Goal: Task Accomplishment & Management: Use online tool/utility

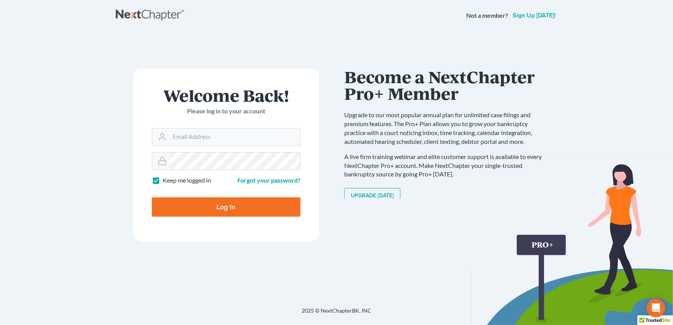
type input "[EMAIL_ADDRESS][DOMAIN_NAME]"
click at [197, 203] on input "Log In" at bounding box center [226, 207] width 149 height 19
type input "Thinking..."
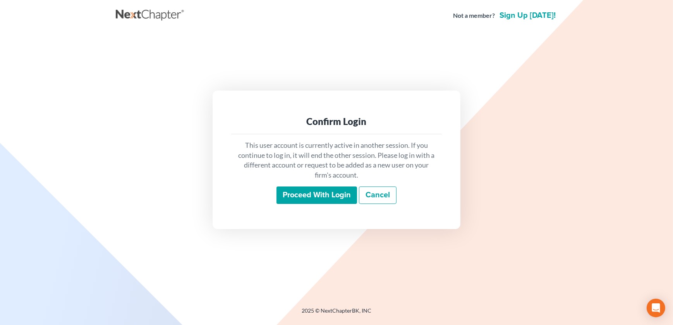
click at [304, 195] on input "Proceed with login" at bounding box center [317, 196] width 81 height 18
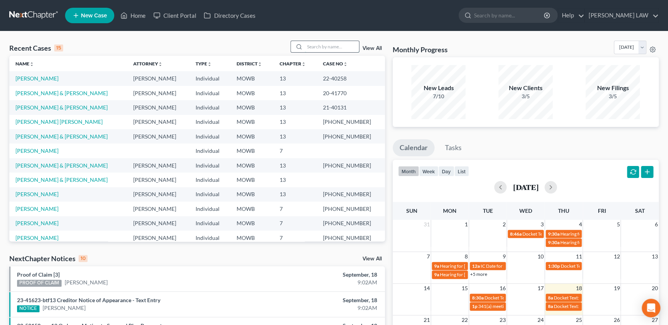
click at [318, 45] on input "search" at bounding box center [332, 46] width 54 height 11
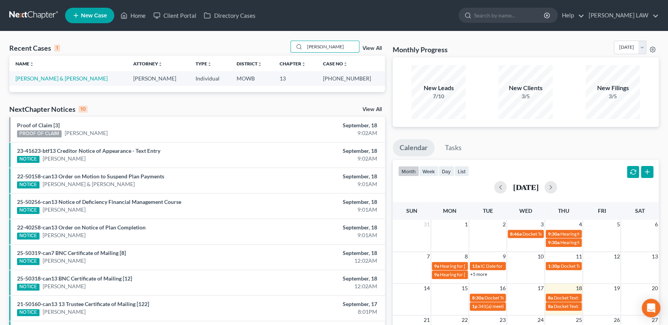
type input "duckworth"
click at [31, 78] on link "Duckworth, Jason & Bethany" at bounding box center [61, 78] width 92 height 7
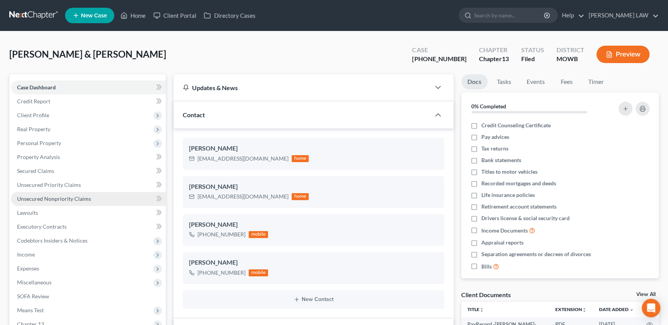
scroll to position [95, 0]
click at [69, 200] on span "Unsecured Nonpriority Claims" at bounding box center [54, 199] width 74 height 7
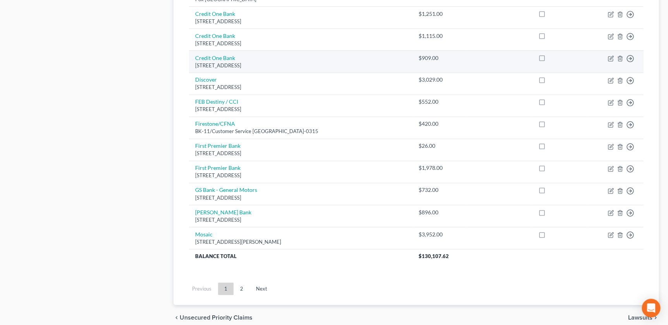
scroll to position [569, 0]
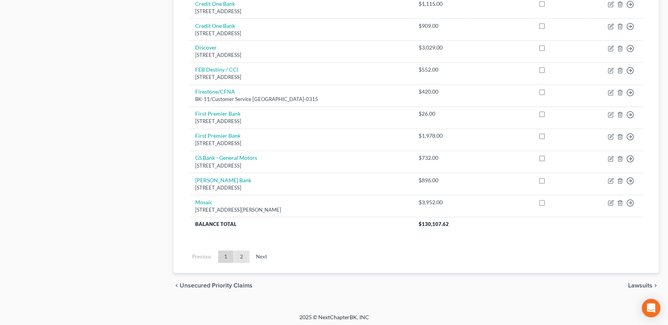
click at [237, 258] on link "2" at bounding box center [241, 257] width 15 height 12
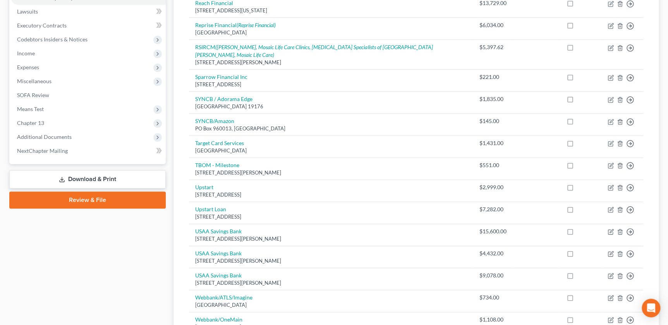
scroll to position [202, 0]
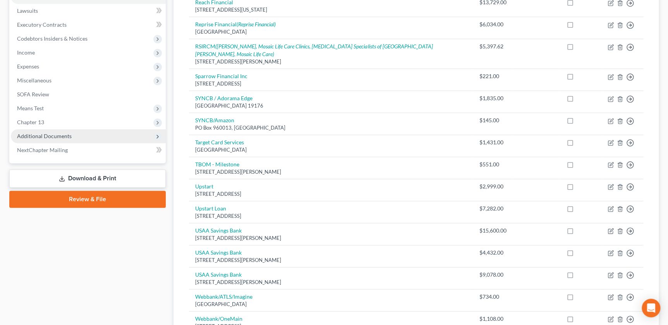
click at [45, 133] on span "Additional Documents" at bounding box center [44, 136] width 55 height 7
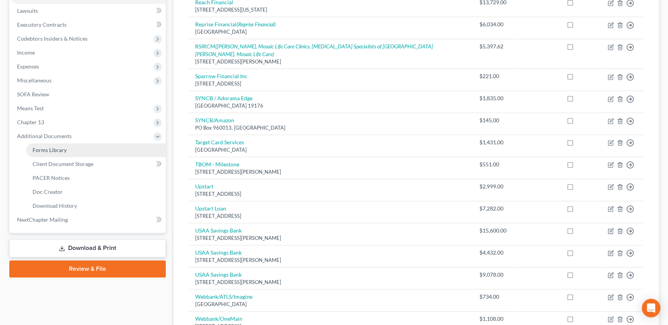
click at [64, 149] on span "Forms Library" at bounding box center [50, 150] width 34 height 7
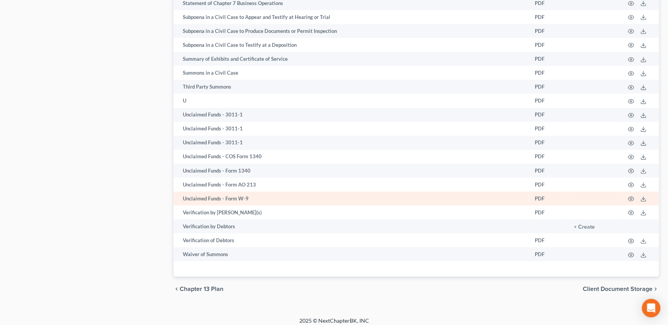
scroll to position [1365, 0]
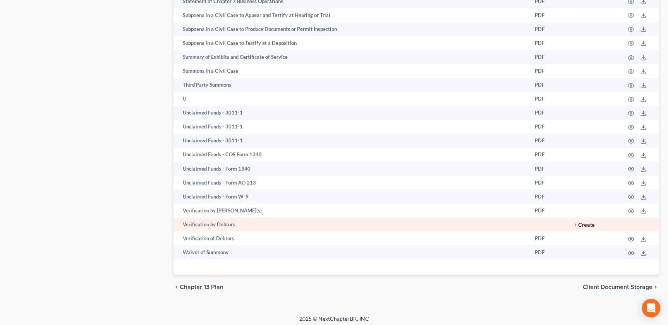
click at [586, 223] on button "+ Create" at bounding box center [584, 225] width 21 height 5
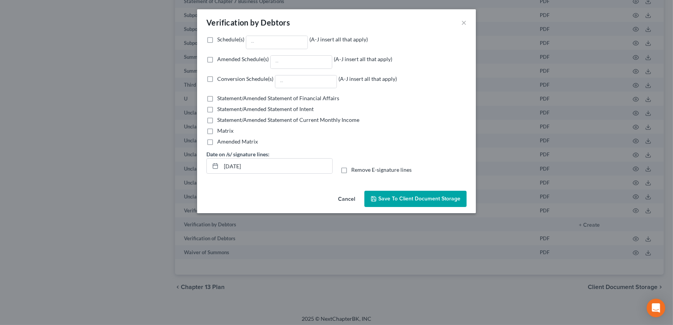
click at [217, 59] on label "Amended Schedule(s) (A-J insert all that apply)" at bounding box center [304, 62] width 175 height 14
click at [220, 59] on input "Amended Schedule(s) (A-J insert all that apply)" at bounding box center [222, 57] width 5 height 5
checkbox input "true"
click at [314, 64] on input "Amended Schedule(s) (A-J insert all that apply)" at bounding box center [301, 62] width 61 height 13
type input "F"
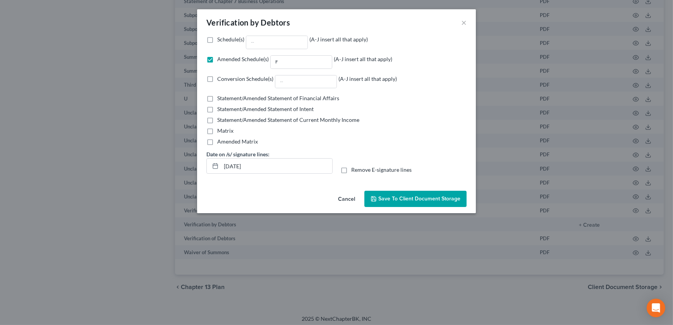
drag, startPoint x: 345, startPoint y: 170, endPoint x: 348, endPoint y: 175, distance: 5.6
click at [351, 170] on label "Remove E-signature lines" at bounding box center [381, 170] width 60 height 8
click at [354, 170] on input "Remove E-signature lines" at bounding box center [356, 168] width 5 height 5
checkbox input "true"
click at [421, 200] on span "Save to Client Document Storage" at bounding box center [419, 199] width 82 height 7
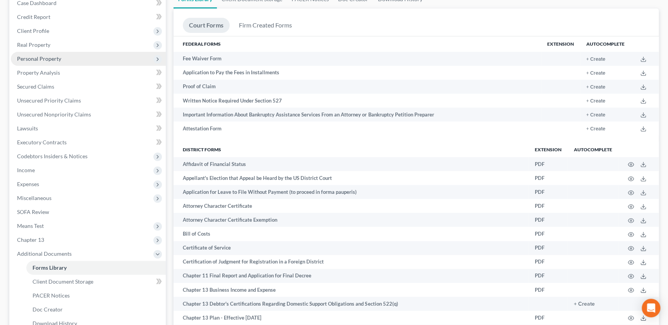
scroll to position [0, 0]
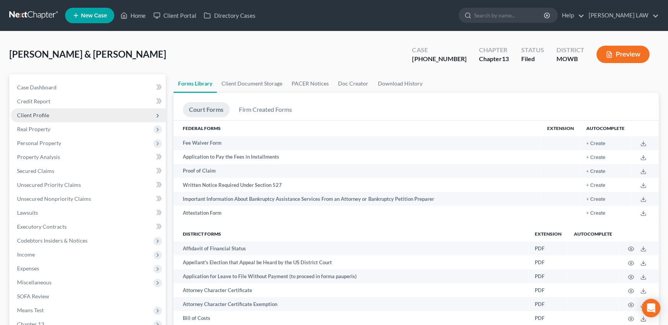
click at [60, 115] on span "Client Profile" at bounding box center [88, 115] width 155 height 14
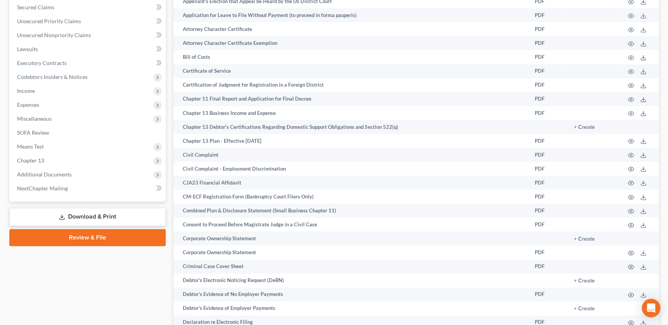
scroll to position [273, 0]
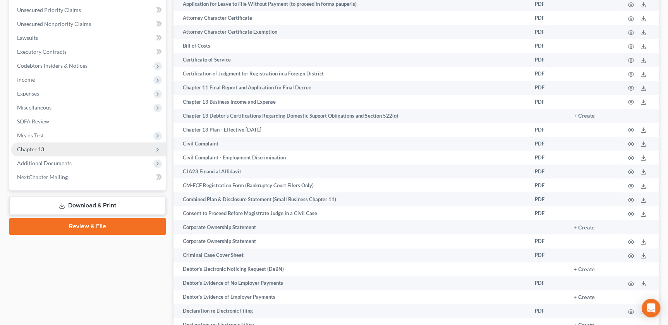
click at [39, 146] on span "Chapter 13" at bounding box center [30, 149] width 27 height 7
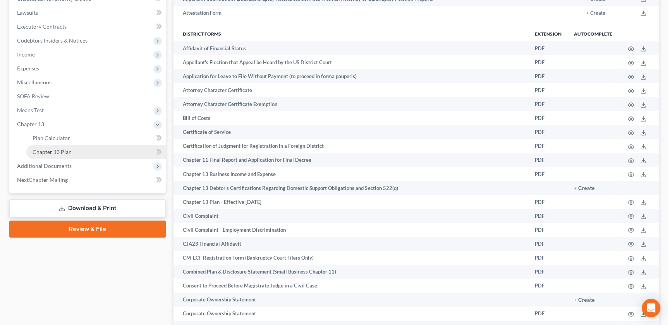
scroll to position [175, 0]
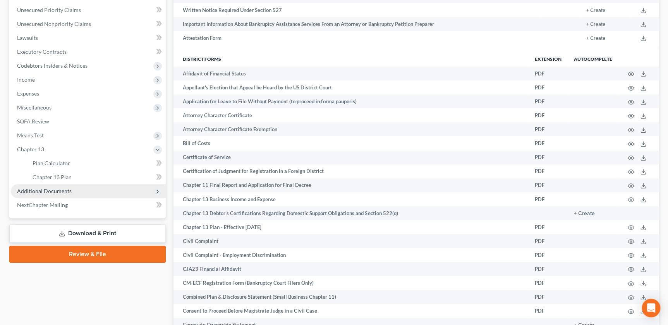
click at [51, 193] on span "Additional Documents" at bounding box center [44, 191] width 55 height 7
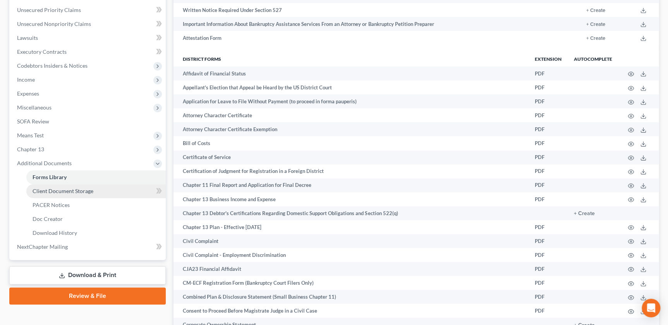
click at [59, 194] on link "Client Document Storage" at bounding box center [95, 191] width 139 height 14
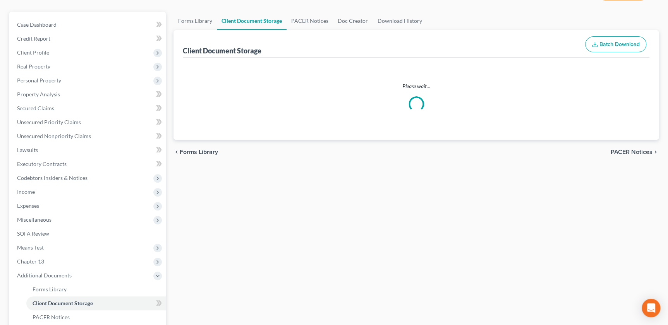
scroll to position [3, 0]
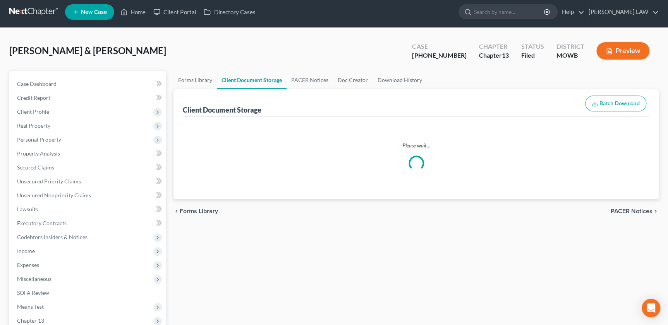
select select "18"
select select "5"
select select "24"
select select "21"
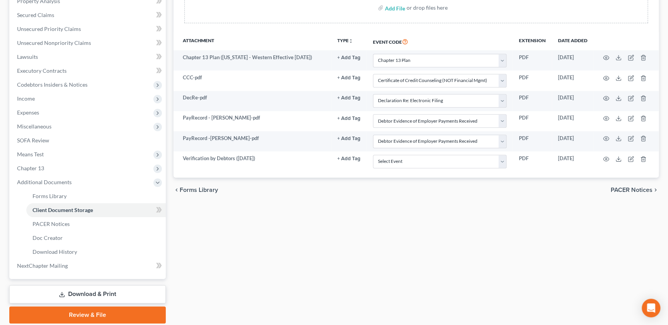
scroll to position [183, 0]
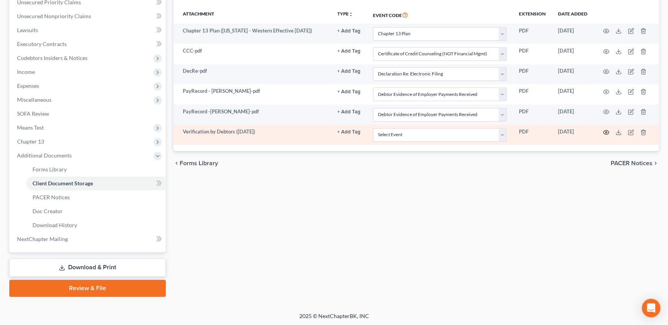
drag, startPoint x: 606, startPoint y: 131, endPoint x: 605, endPoint y: 125, distance: 5.5
click at [605, 125] on td at bounding box center [626, 135] width 65 height 20
click at [604, 131] on icon "button" at bounding box center [606, 132] width 6 height 6
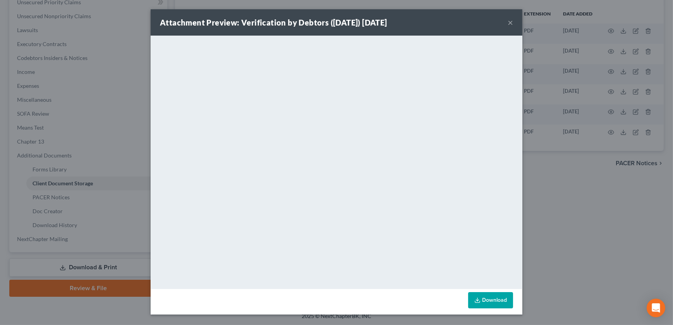
click at [509, 20] on button "×" at bounding box center [510, 22] width 5 height 9
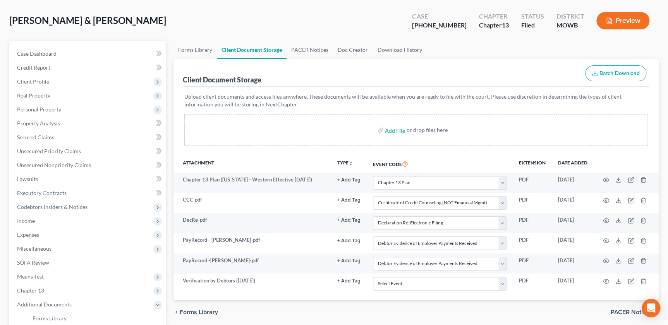
scroll to position [0, 0]
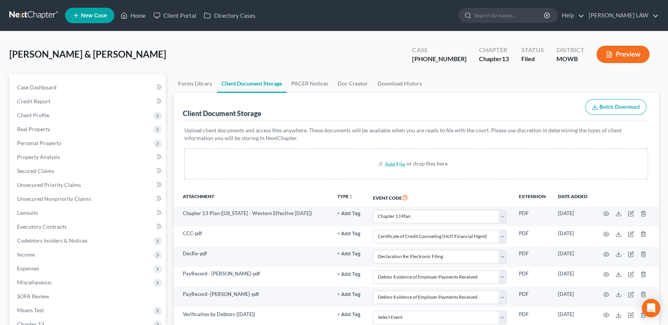
click at [511, 23] on ul "New Case Home Client Portal Directory Cases - No Result - See all results Or Pr…" at bounding box center [362, 15] width 594 height 20
drag, startPoint x: 529, startPoint y: 19, endPoint x: 524, endPoint y: 15, distance: 6.4
click at [527, 18] on input "search" at bounding box center [509, 15] width 71 height 14
type input "baugh"
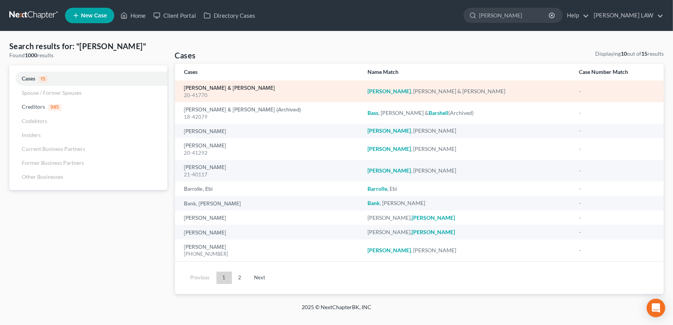
click at [206, 89] on link "Baugh, Kenneth & Suellen" at bounding box center [229, 88] width 91 height 5
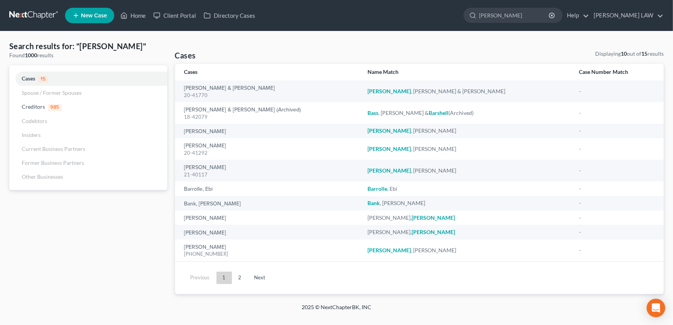
select select "2"
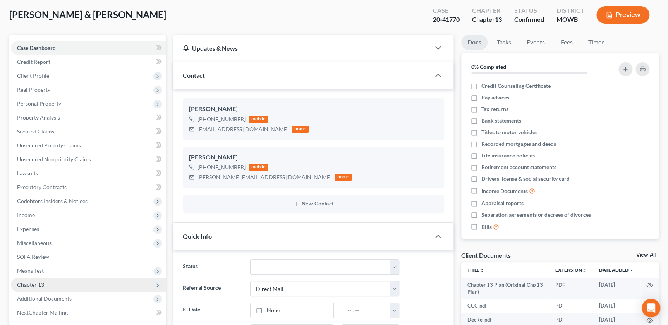
scroll to position [114, 0]
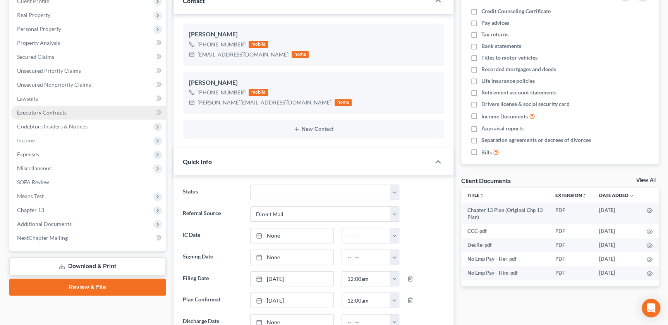
click at [44, 109] on span "Executory Contracts" at bounding box center [42, 112] width 50 height 7
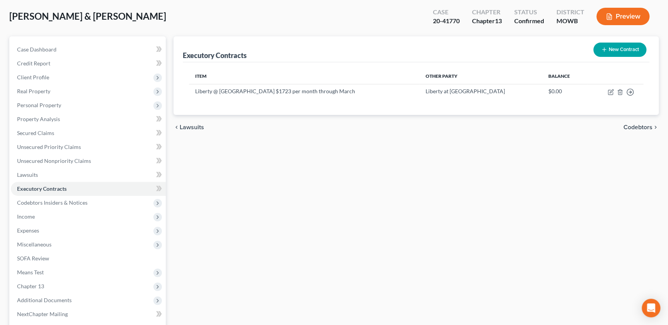
scroll to position [113, 0]
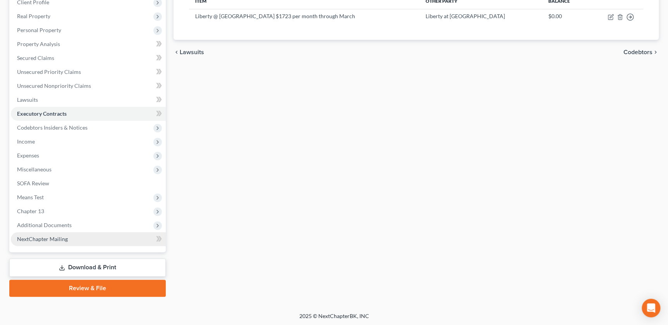
click at [46, 238] on span "NextChapter Mailing" at bounding box center [42, 239] width 51 height 7
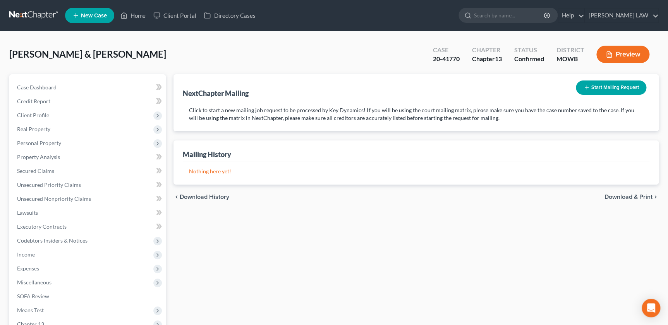
click at [582, 89] on button "Start Mailing Request" at bounding box center [611, 88] width 70 height 14
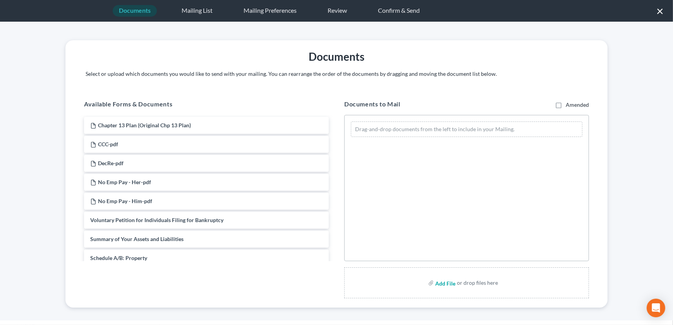
click at [438, 285] on input "file" at bounding box center [444, 283] width 19 height 14
type input "C:\fakepath\250918 Motion for Discharge.pdf"
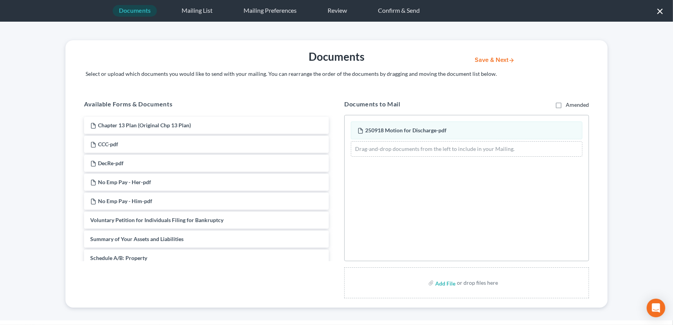
click at [483, 58] on button "Save & Next" at bounding box center [495, 60] width 52 height 7
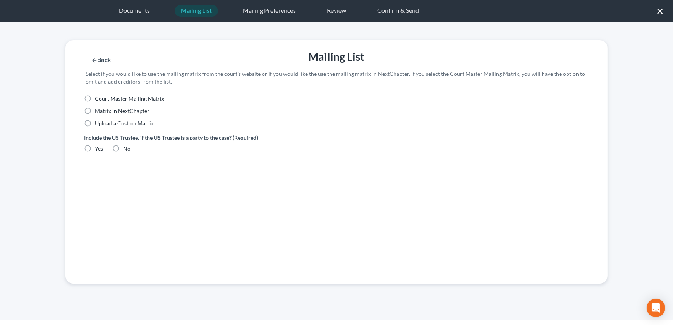
click at [95, 121] on label "Upload a Custom Matrix" at bounding box center [124, 124] width 59 height 8
click at [98, 121] on input "Upload a Custom Matrix" at bounding box center [100, 122] width 5 height 5
radio input "true"
click at [95, 145] on label "Yes" at bounding box center [99, 149] width 8 height 8
click at [98, 145] on input "Yes" at bounding box center [100, 147] width 5 height 5
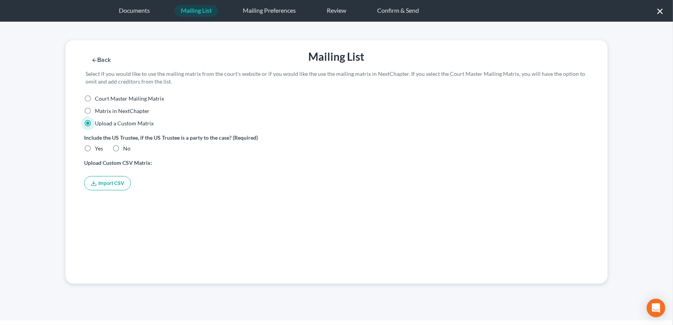
radio input "true"
click at [98, 180] on button "Import CSV" at bounding box center [107, 183] width 47 height 14
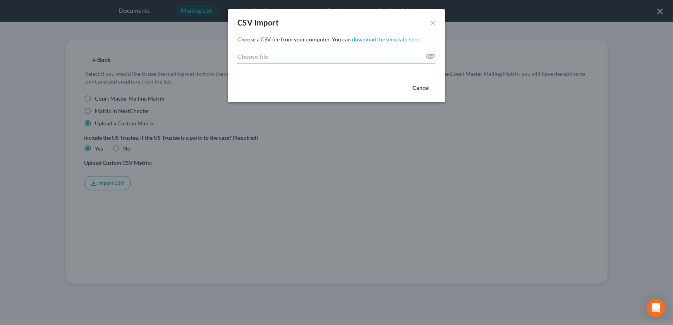
click at [430, 57] on input "Choose file" at bounding box center [336, 57] width 198 height 14
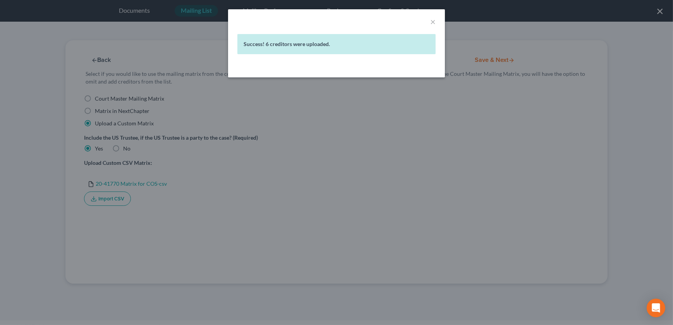
click at [362, 141] on div "× Success! 6 creditors were uploaded." at bounding box center [336, 162] width 673 height 325
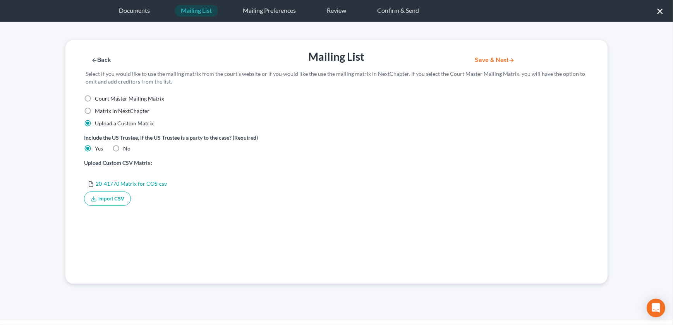
click at [480, 58] on button "Save & Next" at bounding box center [495, 60] width 52 height 7
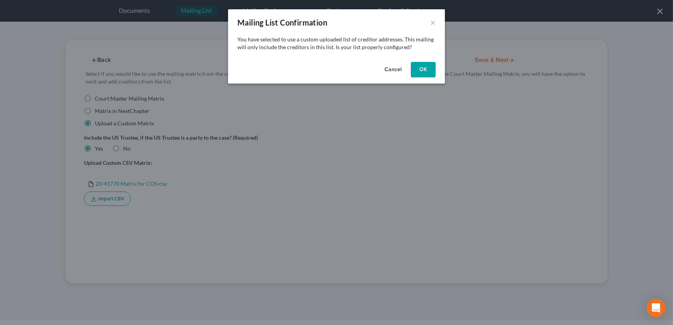
click at [420, 67] on button "OK" at bounding box center [423, 69] width 25 height 15
select select "26"
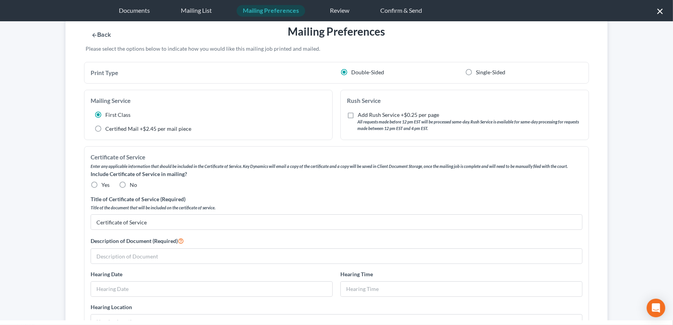
scroll to position [26, 0]
click at [130, 182] on label "No" at bounding box center [133, 184] width 7 height 8
click at [133, 182] on input "No" at bounding box center [135, 182] width 5 height 5
radio input "true"
drag, startPoint x: 128, startPoint y: 254, endPoint x: 131, endPoint y: 251, distance: 4.7
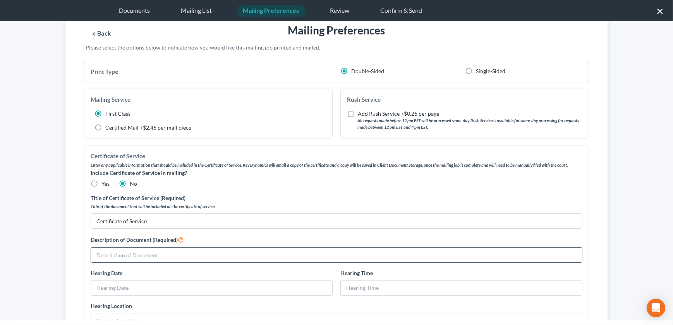
click at [128, 254] on input "text" at bounding box center [336, 255] width 491 height 15
type input "Motion for Discharge"
click at [491, 35] on button "Save & Next" at bounding box center [495, 34] width 52 height 7
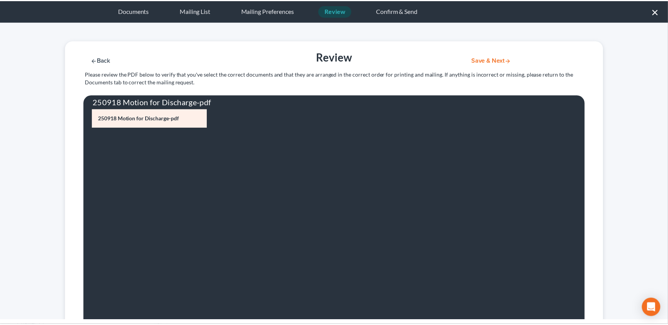
scroll to position [0, 0]
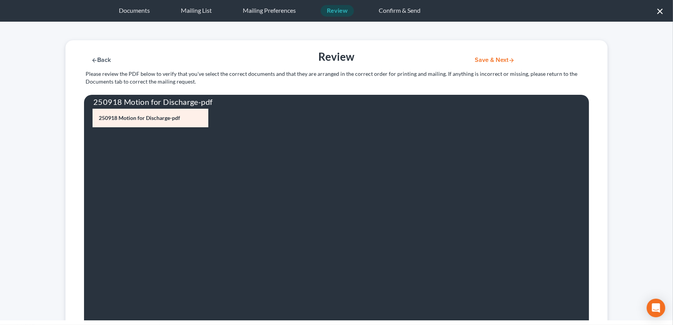
click at [495, 60] on button "Save & Next" at bounding box center [495, 60] width 52 height 7
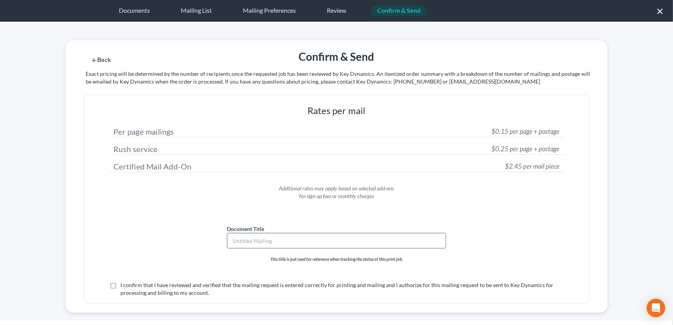
drag, startPoint x: 248, startPoint y: 240, endPoint x: 242, endPoint y: 236, distance: 7.0
click at [248, 241] on input "text" at bounding box center [336, 241] width 218 height 15
type input "Motion for Discharge"
click at [120, 287] on label "I confirm that I have reviewed and verified that the mailing request is entered…" at bounding box center [341, 289] width 443 height 15
click at [124, 287] on input "I confirm that I have reviewed and verified that the mailing request is entered…" at bounding box center [126, 284] width 5 height 5
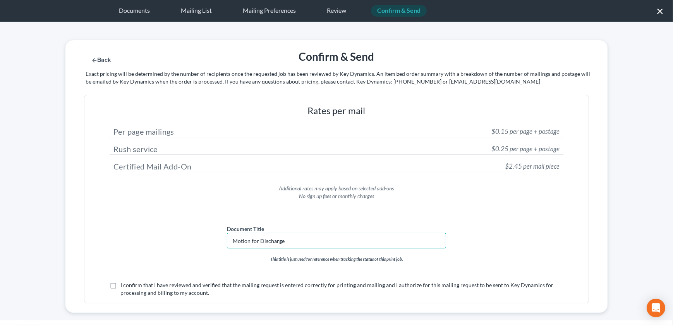
checkbox input "true"
click at [477, 59] on button "Submit for Mailing" at bounding box center [505, 60] width 72 height 7
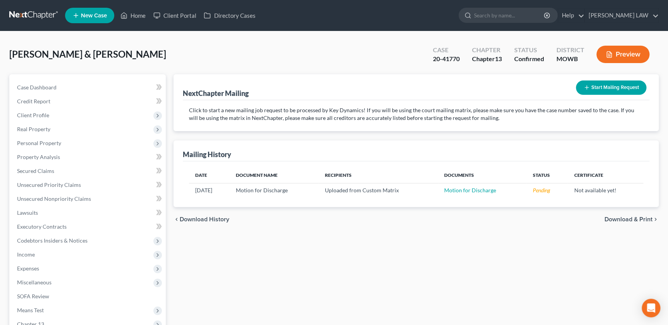
click at [267, 72] on div "Baugh, Kenneth & Suellen Upgraded Case 20-41770 Chapter Chapter 13 Status Confi…" at bounding box center [333, 58] width 649 height 34
click at [515, 12] on input "search" at bounding box center [509, 15] width 71 height 14
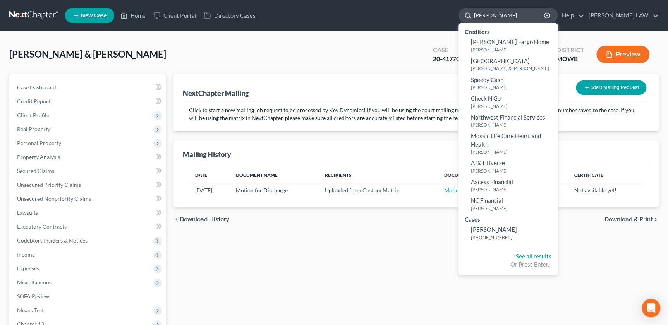
type input "howard"
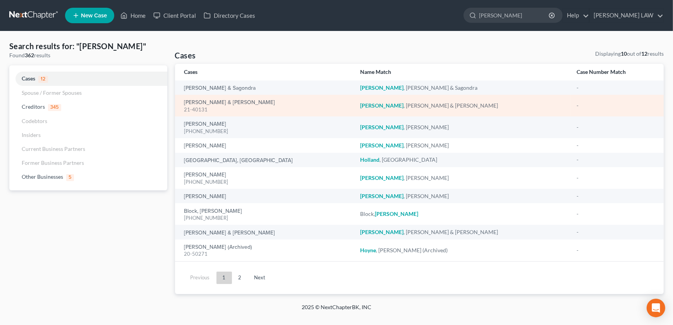
click at [213, 99] on div "Howard, Doran & Anna 21-40131" at bounding box center [266, 105] width 164 height 15
click at [213, 104] on link "Howard, Doran & Anna" at bounding box center [229, 102] width 91 height 5
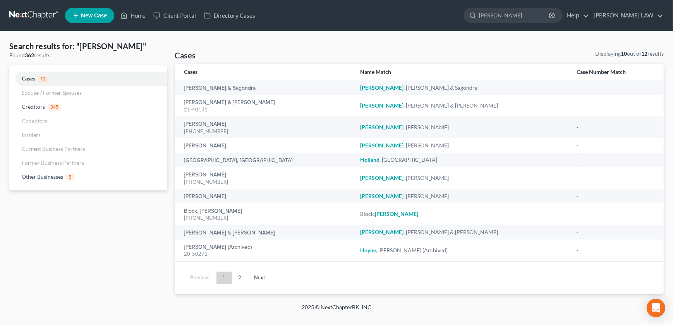
select select "2"
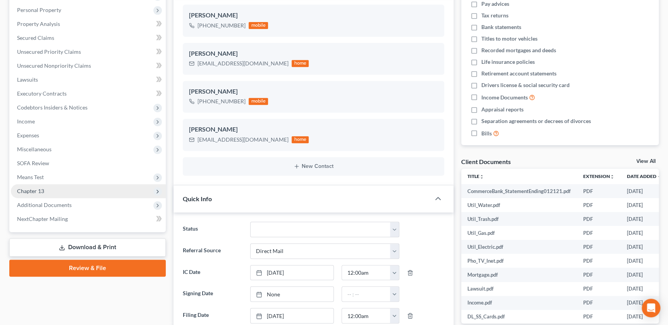
scroll to position [167, 0]
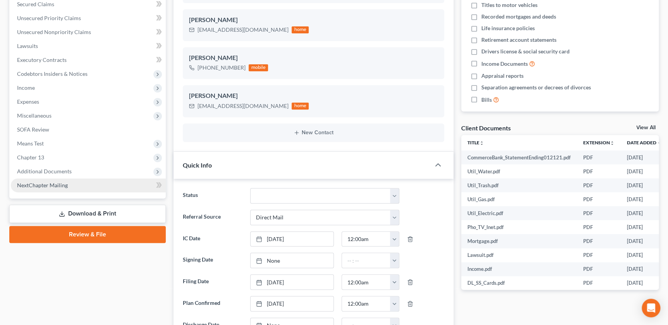
click at [50, 187] on link "NextChapter Mailing" at bounding box center [88, 186] width 155 height 14
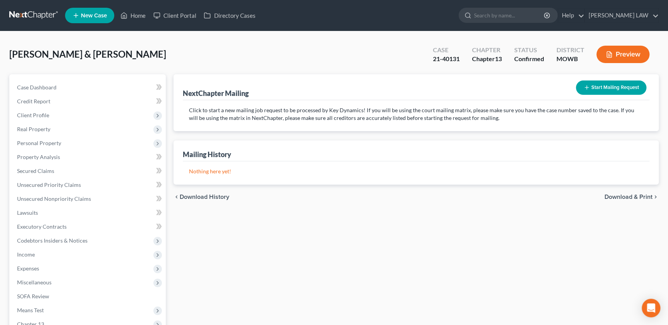
click at [601, 92] on button "Start Mailing Request" at bounding box center [611, 88] width 70 height 14
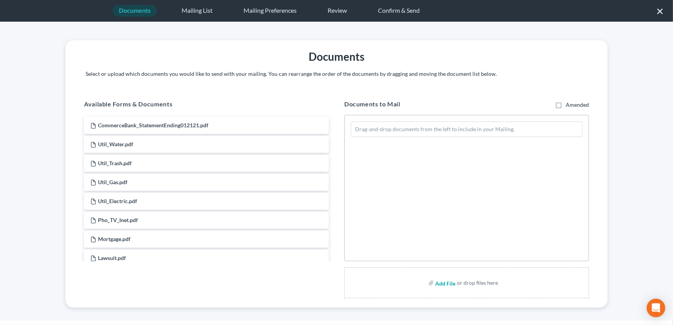
click at [438, 283] on input "file" at bounding box center [444, 283] width 19 height 14
type input "C:\fakepath\250918 Motion for Discharge.pdf"
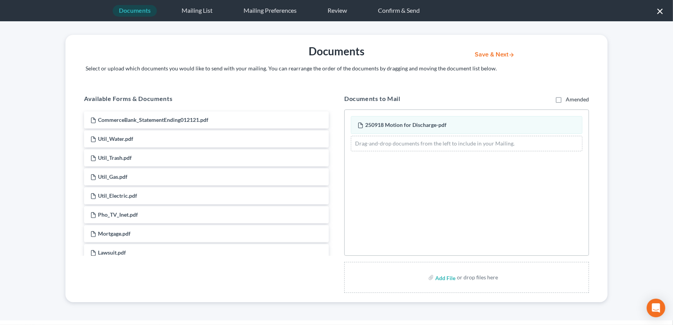
scroll to position [6, 0]
click at [494, 51] on div "Save & Next" at bounding box center [529, 54] width 128 height 8
click at [478, 57] on button "Save & Next" at bounding box center [495, 54] width 52 height 7
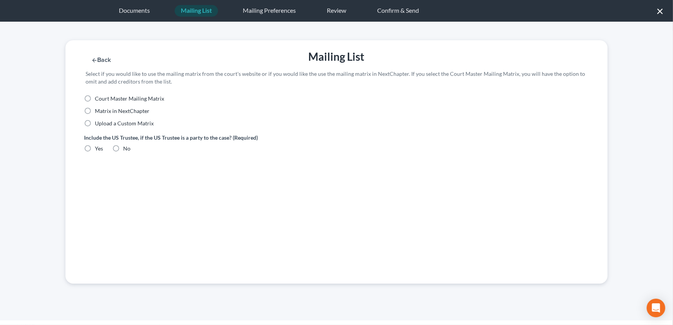
click at [95, 121] on label "Upload a Custom Matrix" at bounding box center [124, 124] width 59 height 8
click at [98, 121] on input "Upload a Custom Matrix" at bounding box center [100, 122] width 5 height 5
radio input "true"
click at [95, 149] on label "Yes" at bounding box center [99, 149] width 8 height 8
click at [98, 149] on input "Yes" at bounding box center [100, 147] width 5 height 5
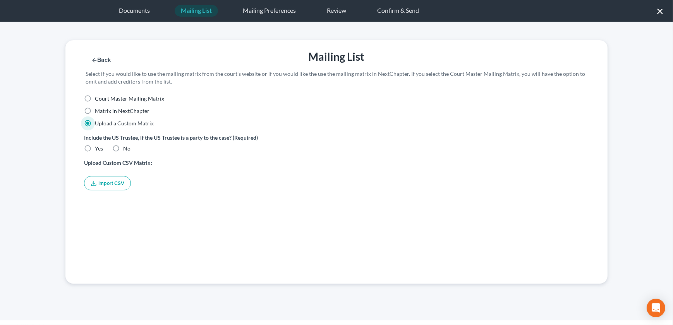
radio input "true"
click at [95, 185] on icon "button" at bounding box center [94, 183] width 6 height 6
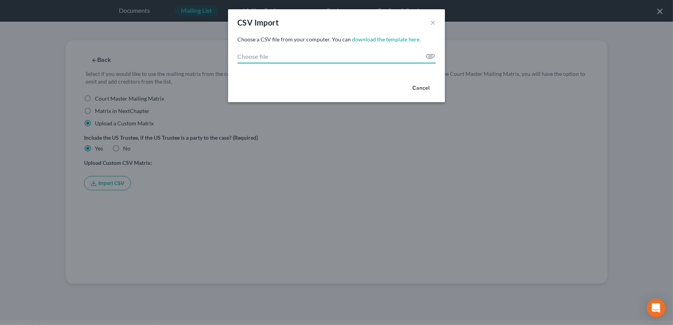
click at [432, 58] on input "Choose file" at bounding box center [336, 57] width 198 height 14
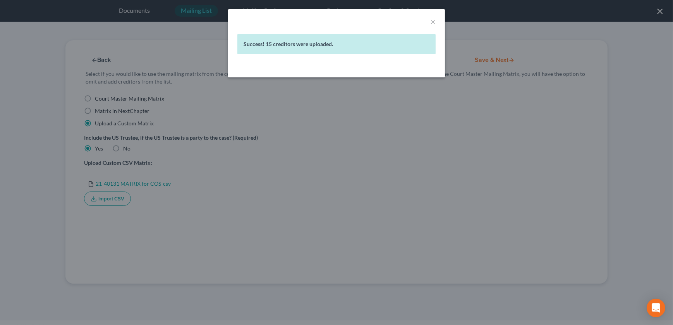
click at [346, 127] on div "× Success! 15 creditors were uploaded." at bounding box center [336, 162] width 673 height 325
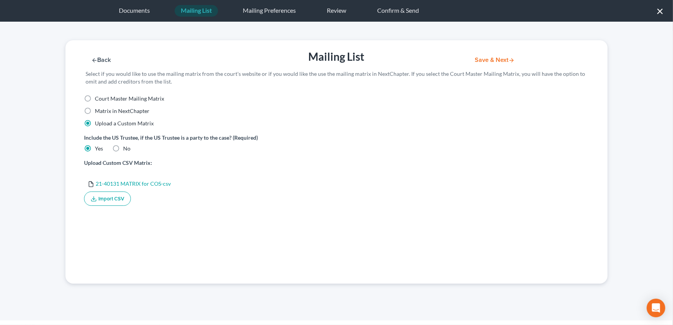
click at [486, 61] on button "Save & Next" at bounding box center [495, 60] width 52 height 7
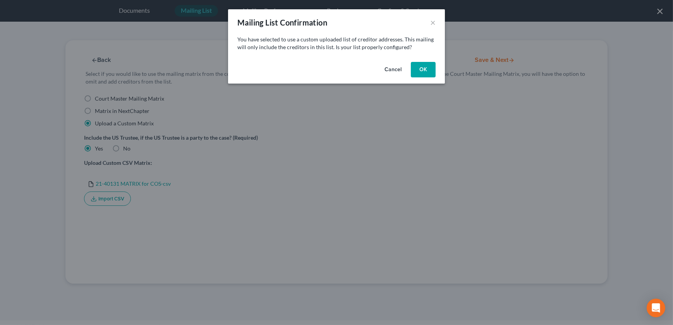
click at [422, 67] on button "OK" at bounding box center [423, 69] width 25 height 15
select select "26"
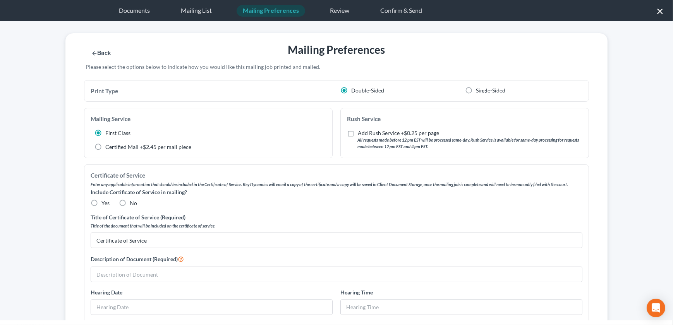
scroll to position [9, 0]
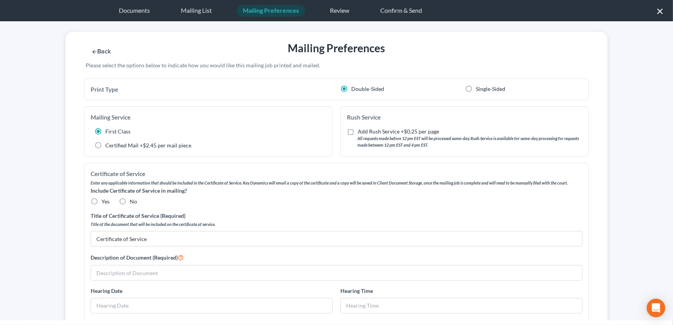
click at [130, 202] on label "No" at bounding box center [133, 202] width 7 height 8
click at [133, 202] on input "No" at bounding box center [135, 200] width 5 height 5
radio input "true"
click at [118, 236] on input "Certificate of Service" at bounding box center [336, 239] width 491 height 15
click at [114, 274] on input "text" at bounding box center [336, 273] width 491 height 15
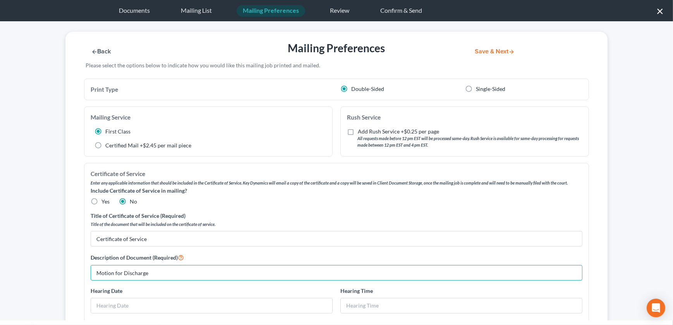
type input "Motion for Discharge"
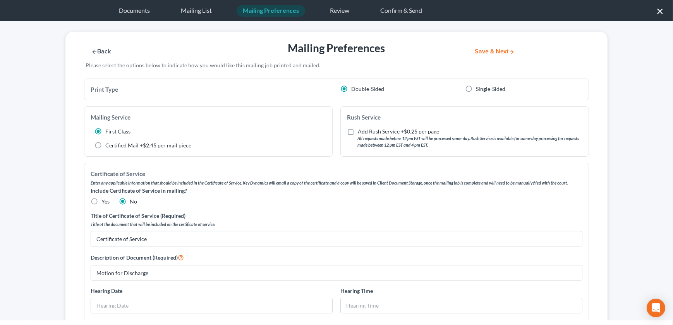
click at [486, 50] on button "Save & Next" at bounding box center [495, 51] width 52 height 7
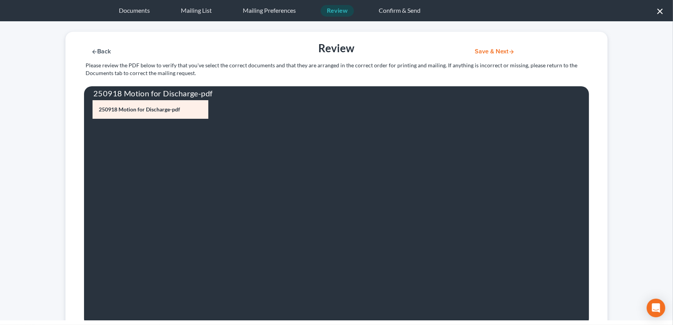
click at [489, 47] on div "Save & Next" at bounding box center [529, 51] width 128 height 8
click at [489, 50] on button "Save & Next" at bounding box center [495, 51] width 52 height 7
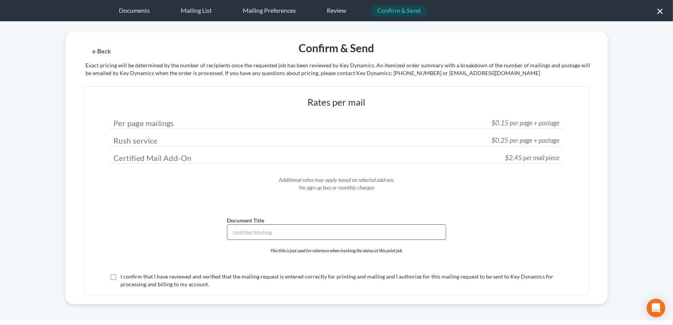
click at [256, 229] on input "text" at bounding box center [336, 232] width 218 height 15
type input "Motion for Discharge"
click at [120, 277] on label "I confirm that I have reviewed and verified that the mailing request is entered…" at bounding box center [341, 280] width 443 height 15
click at [124, 277] on input "I confirm that I have reviewed and verified that the mailing request is entered…" at bounding box center [126, 275] width 5 height 5
checkbox input "true"
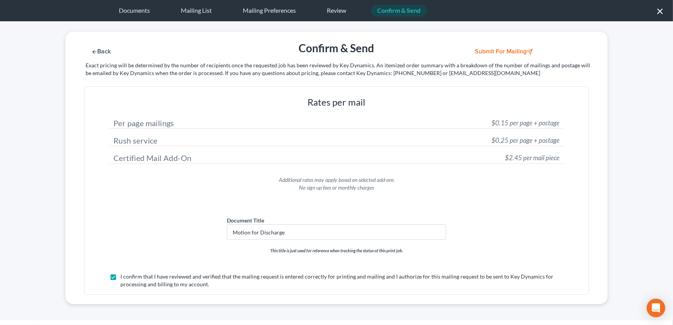
click at [488, 50] on button "Submit for Mailing" at bounding box center [505, 51] width 72 height 7
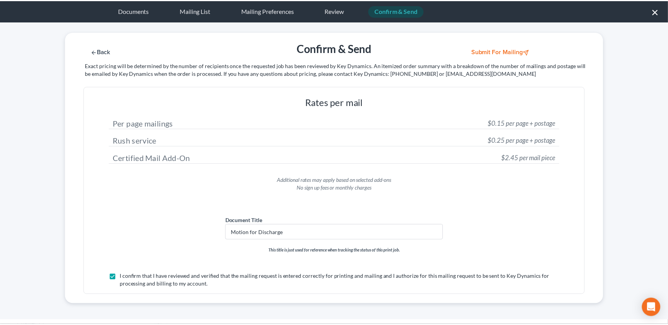
scroll to position [0, 0]
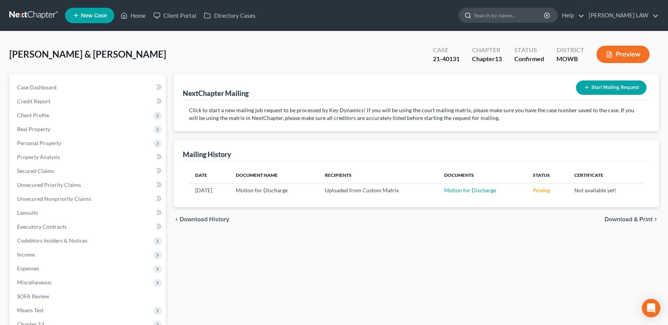
click at [509, 15] on input "search" at bounding box center [509, 15] width 71 height 14
type input "martorelli"
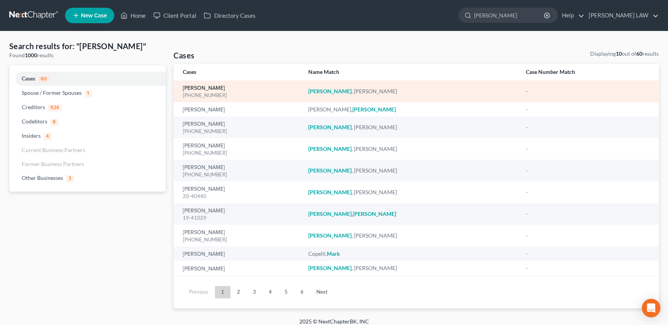
click at [209, 88] on link "[PERSON_NAME]" at bounding box center [204, 88] width 42 height 5
select select "2"
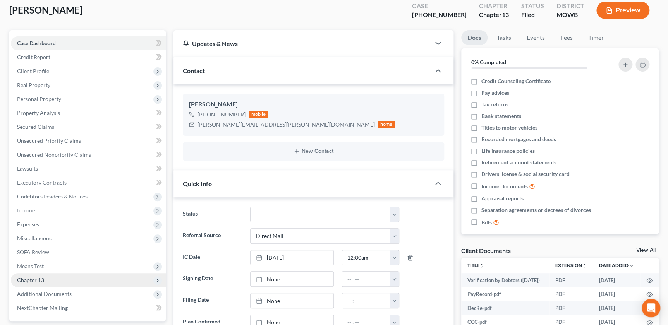
scroll to position [123, 0]
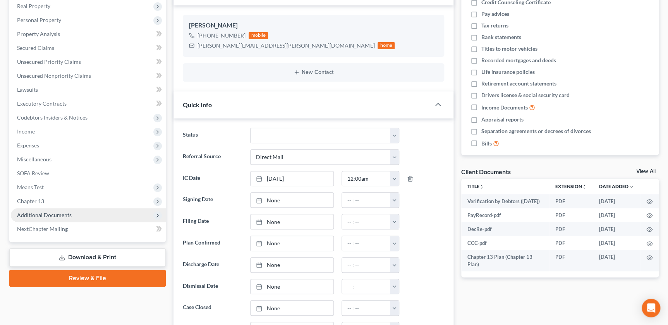
click at [69, 210] on span "Additional Documents" at bounding box center [88, 215] width 155 height 14
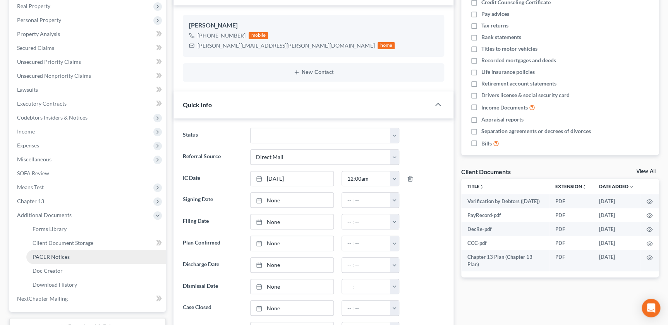
click at [67, 254] on span "PACER Notices" at bounding box center [51, 257] width 37 height 7
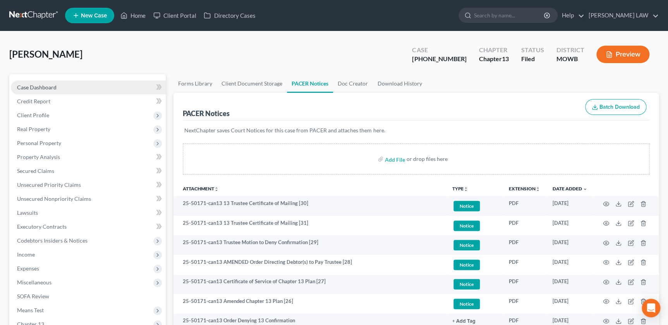
click at [50, 85] on span "Case Dashboard" at bounding box center [37, 87] width 40 height 7
select select "2"
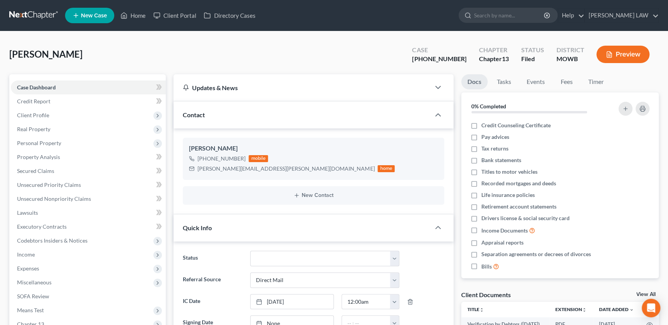
scroll to position [144, 0]
click at [248, 57] on div "Martorelli, William Upgraded Case 25-50171-13 Chapter Chapter 13 Status Filed D…" at bounding box center [333, 58] width 649 height 34
click at [529, 17] on input "search" at bounding box center [509, 15] width 71 height 14
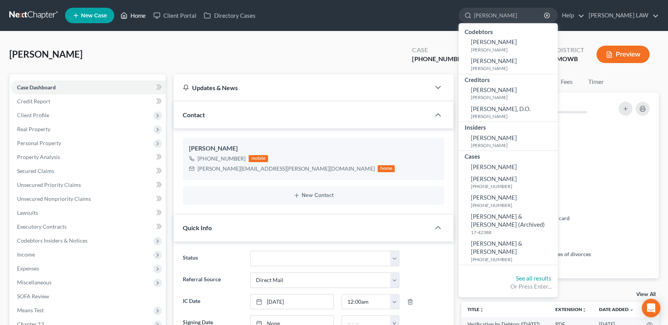
type input "kevin"
click at [138, 14] on link "Home" at bounding box center [133, 16] width 33 height 14
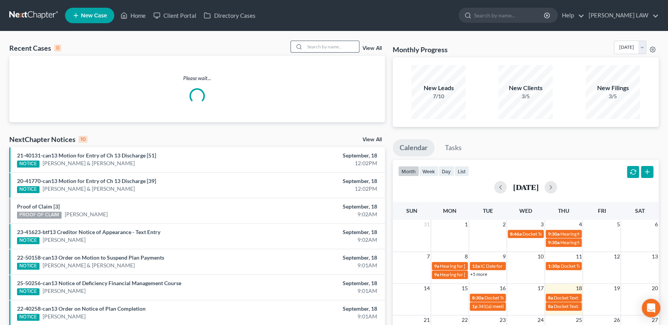
click at [328, 43] on input "search" at bounding box center [332, 46] width 54 height 11
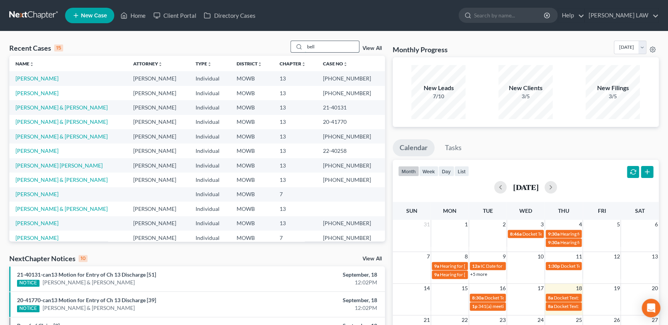
type input "bell"
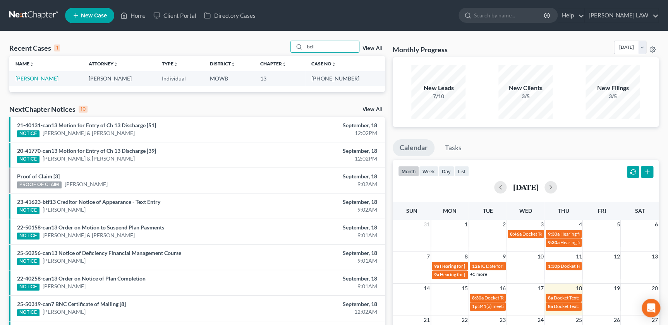
click at [25, 81] on link "[PERSON_NAME]" at bounding box center [36, 78] width 43 height 7
select select "2"
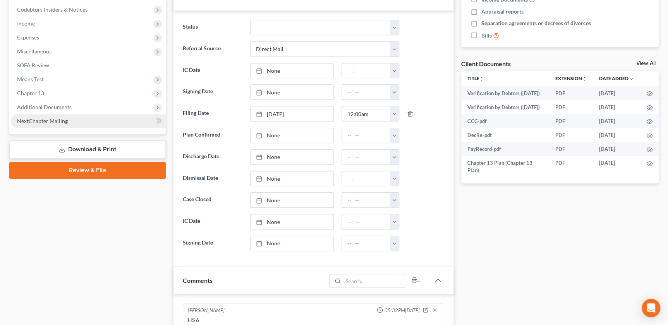
scroll to position [237, 0]
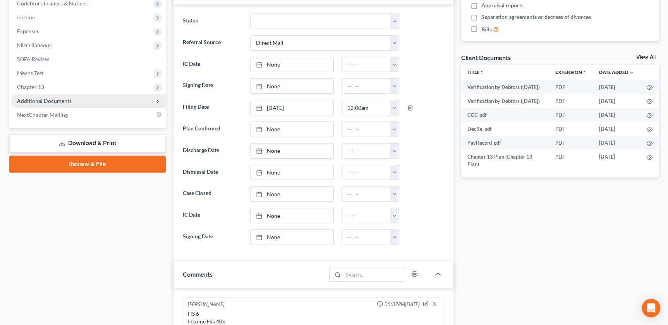
click at [38, 106] on span "Additional Documents" at bounding box center [88, 101] width 155 height 14
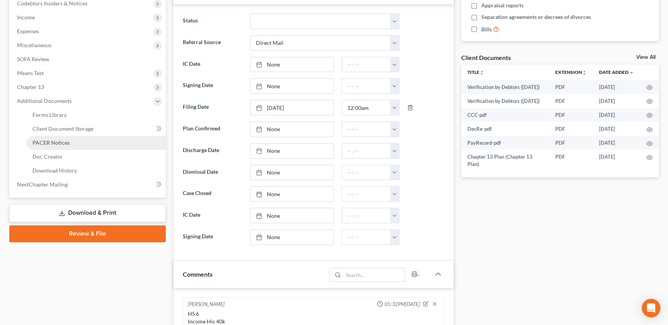
click at [55, 139] on span "PACER Notices" at bounding box center [51, 142] width 37 height 7
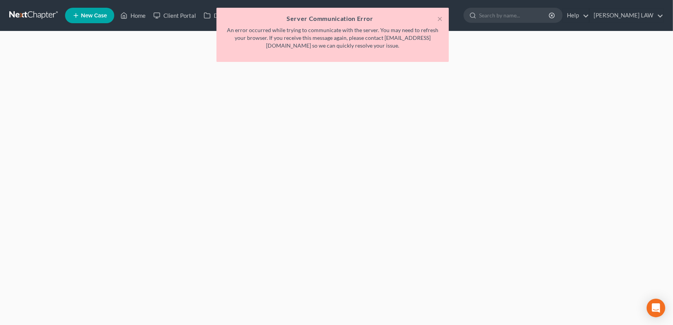
click at [141, 16] on div "× Server Communication Error An error occurred while trying to communicate with…" at bounding box center [332, 37] width 673 height 58
click at [438, 19] on button "×" at bounding box center [439, 18] width 5 height 9
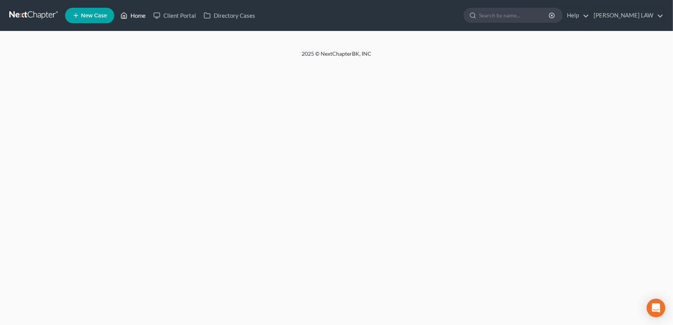
click at [137, 16] on link "Home" at bounding box center [133, 16] width 33 height 14
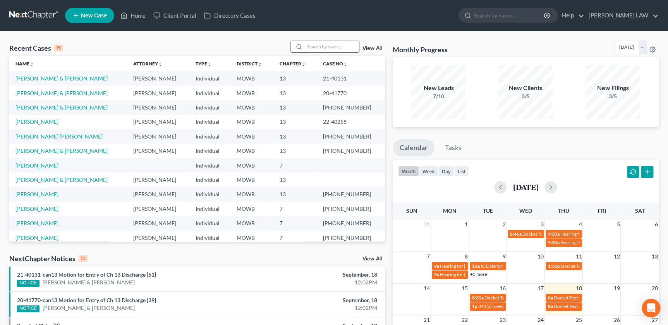
click at [308, 46] on input "search" at bounding box center [332, 46] width 54 height 11
type input "martorelli"
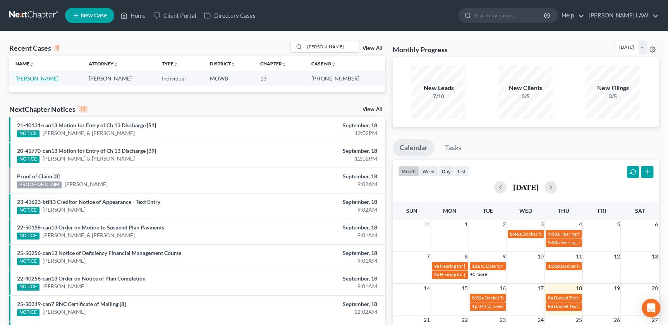
click at [32, 79] on link "Martorelli, William" at bounding box center [36, 78] width 43 height 7
select select "2"
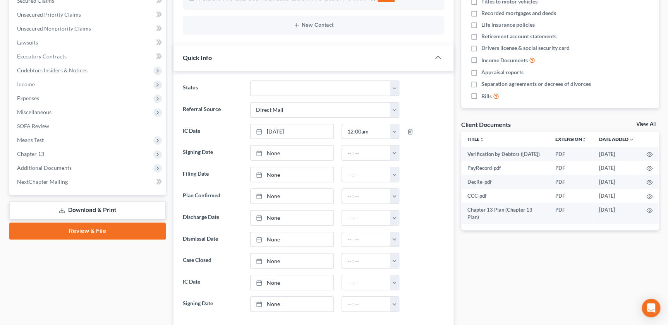
scroll to position [144, 0]
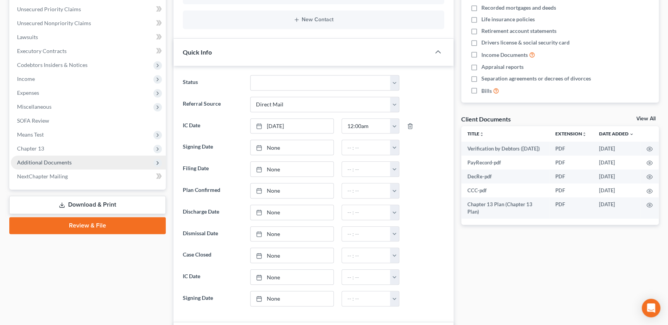
click at [36, 157] on span "Additional Documents" at bounding box center [88, 163] width 155 height 14
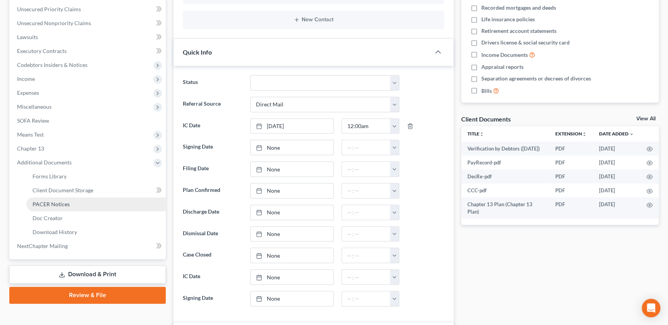
click at [52, 201] on span "PACER Notices" at bounding box center [51, 204] width 37 height 7
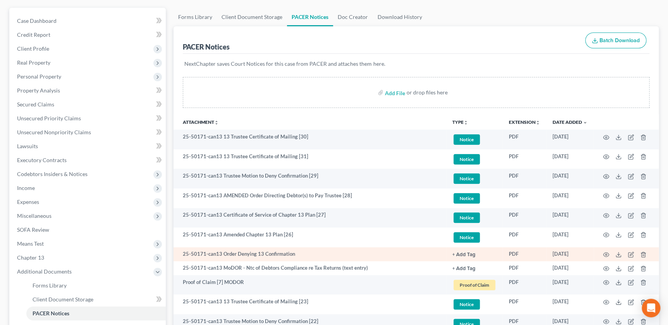
scroll to position [53, 0]
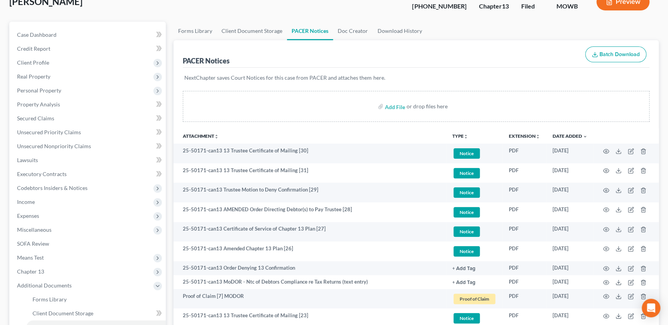
click at [465, 134] on icon "unfold_more" at bounding box center [466, 136] width 5 height 5
click at [475, 192] on link "Proof of Claim" at bounding box center [475, 193] width 46 height 13
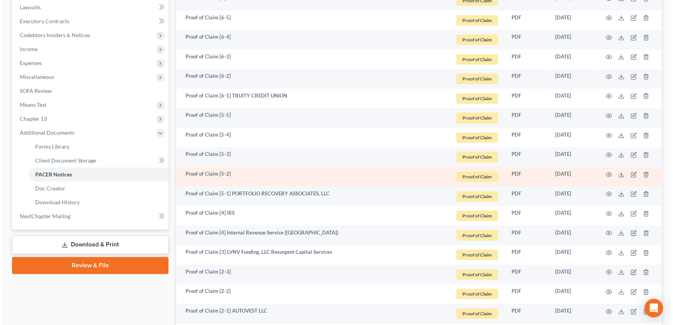
scroll to position [237, 0]
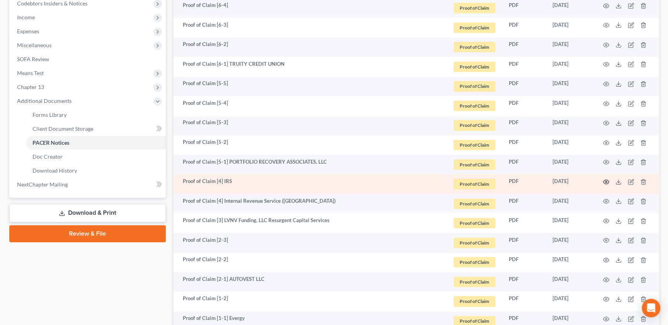
click at [605, 179] on icon "button" at bounding box center [606, 182] width 6 height 6
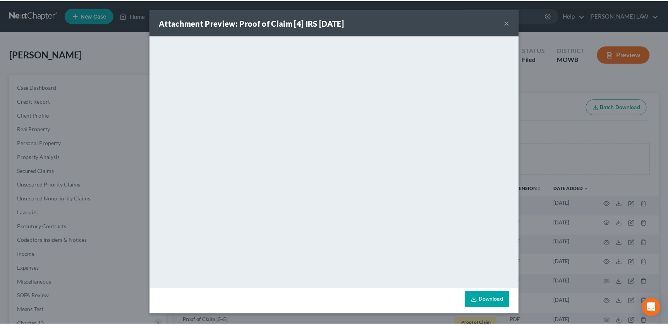
scroll to position [237, 0]
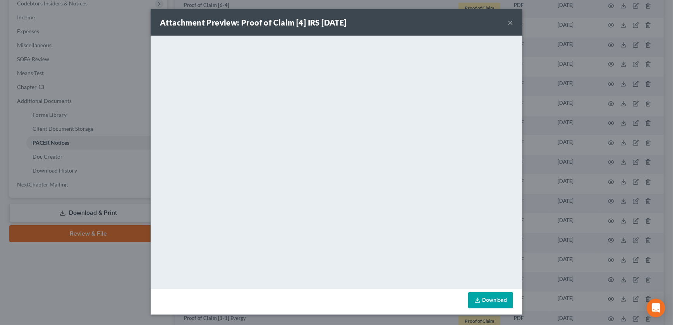
click at [508, 22] on button "×" at bounding box center [510, 22] width 5 height 9
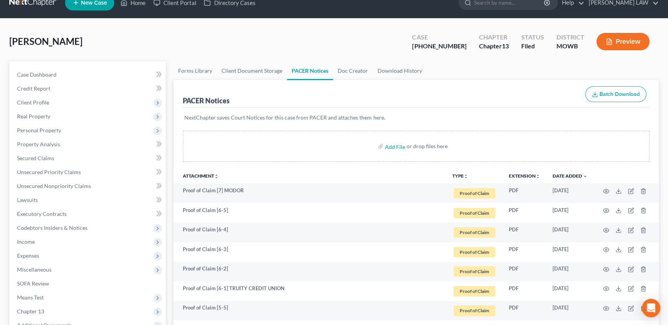
scroll to position [0, 0]
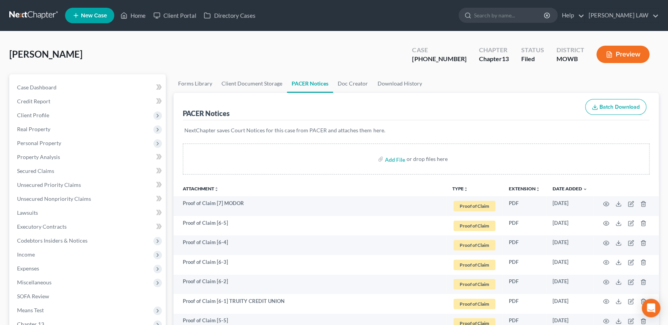
drag, startPoint x: 514, startPoint y: 21, endPoint x: 500, endPoint y: 26, distance: 15.1
click at [513, 21] on input "search" at bounding box center [509, 15] width 71 height 14
type input "bell"
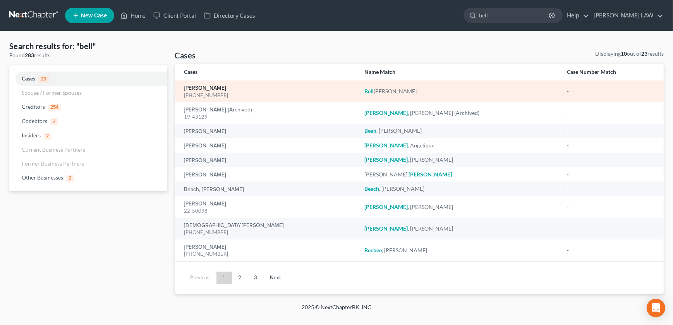
click at [200, 86] on link "[PERSON_NAME]" at bounding box center [205, 88] width 42 height 5
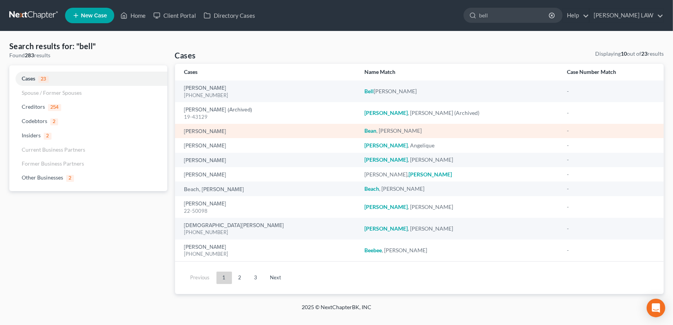
select select "2"
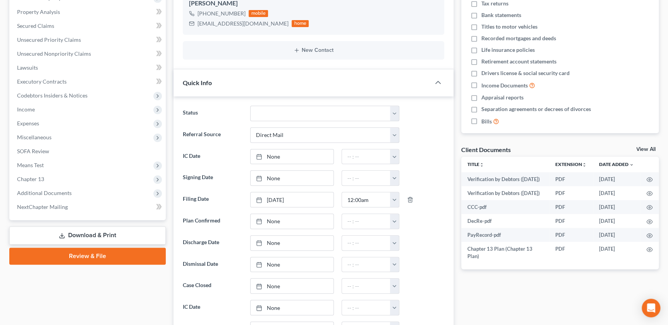
scroll to position [158, 0]
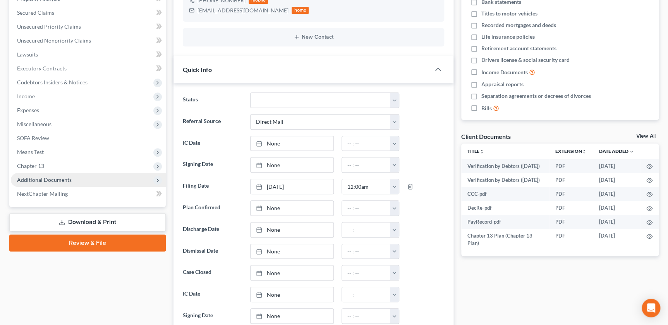
click at [52, 177] on span "Additional Documents" at bounding box center [44, 180] width 55 height 7
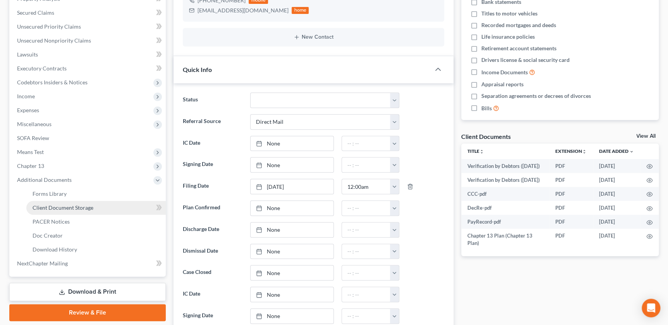
click at [76, 209] on span "Client Document Storage" at bounding box center [63, 207] width 61 height 7
select select "18"
select select "21"
select select "24"
select select "5"
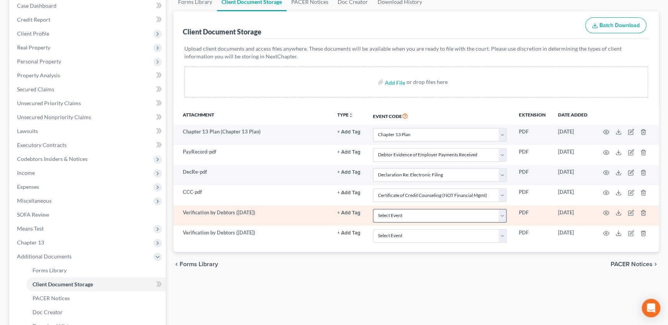
scroll to position [86, 0]
